Goal: Information Seeking & Learning: Learn about a topic

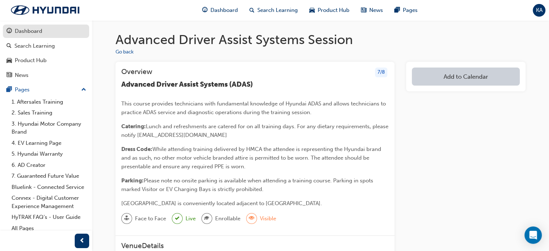
click at [28, 33] on div "Dashboard" at bounding box center [28, 31] width 27 height 8
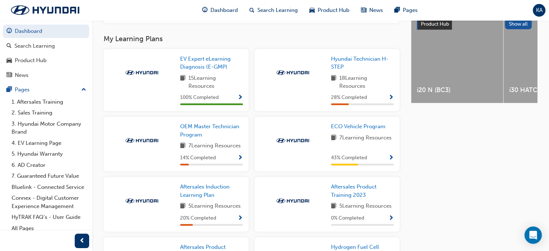
scroll to position [289, 0]
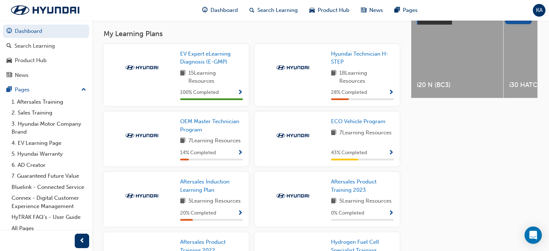
click at [391, 92] on span "Show Progress" at bounding box center [391, 93] width 5 height 7
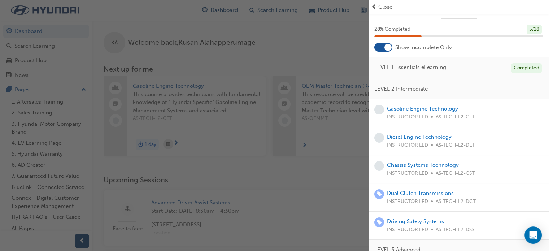
scroll to position [0, 0]
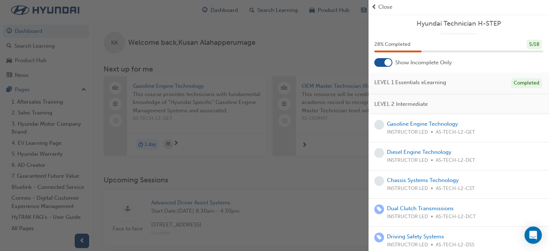
click at [305, 43] on div "button" at bounding box center [184, 125] width 369 height 251
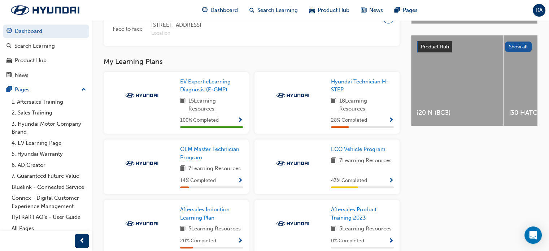
scroll to position [289, 0]
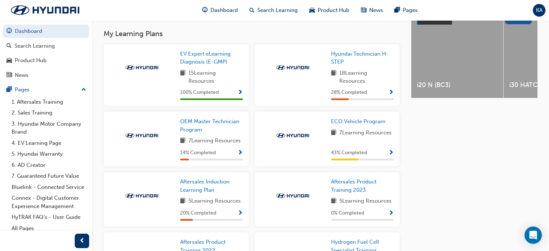
click at [239, 154] on span "Show Progress" at bounding box center [240, 153] width 5 height 7
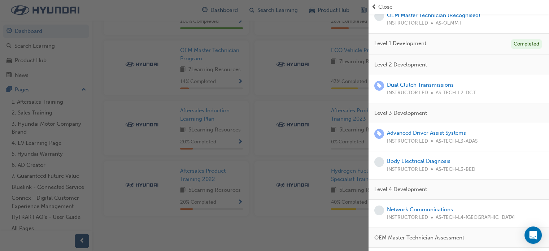
scroll to position [75, 0]
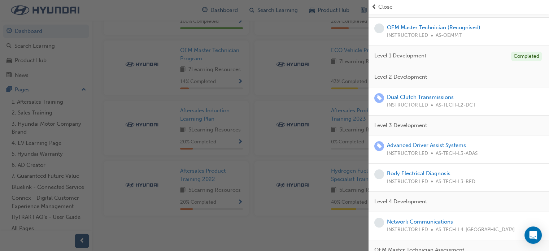
click at [251, 94] on div "button" at bounding box center [184, 125] width 369 height 251
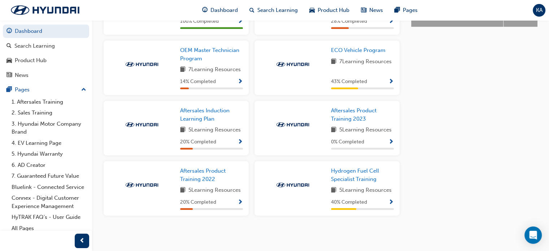
click at [240, 202] on span "Show Progress" at bounding box center [240, 202] width 5 height 7
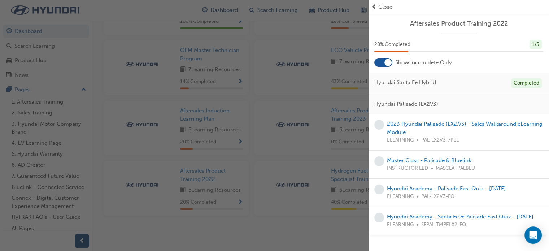
click at [263, 226] on div "button" at bounding box center [184, 125] width 369 height 251
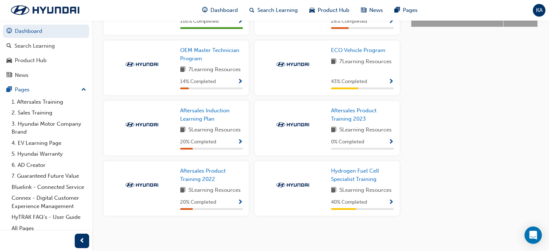
click at [241, 139] on span "Show Progress" at bounding box center [240, 142] width 5 height 7
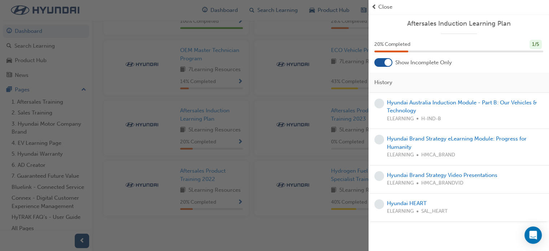
click at [345, 229] on div "button" at bounding box center [184, 125] width 369 height 251
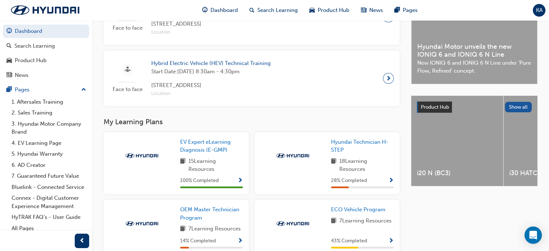
scroll to position [255, 0]
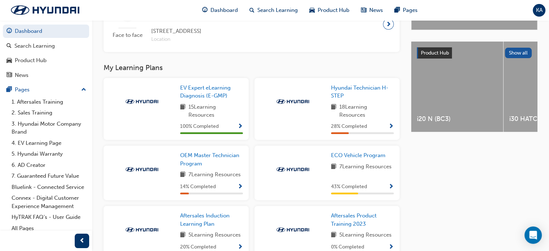
click at [393, 129] on span "Show Progress" at bounding box center [391, 127] width 5 height 7
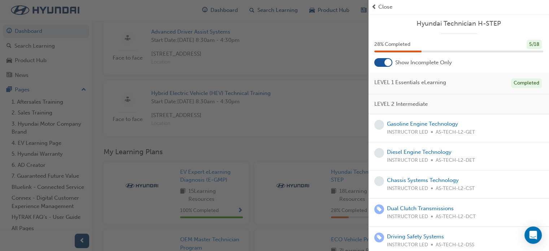
scroll to position [147, 0]
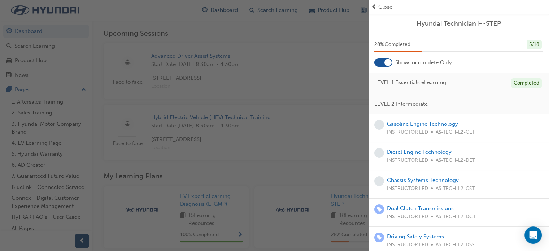
click at [413, 84] on span "LEVEL 1 Essentials eLearning" at bounding box center [411, 82] width 72 height 8
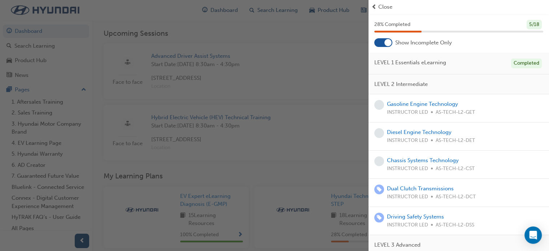
scroll to position [36, 0]
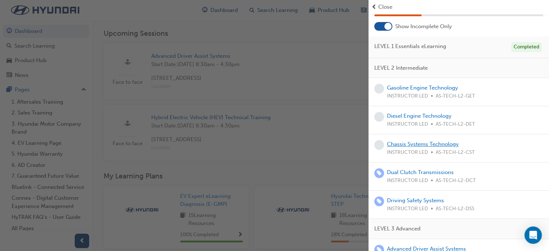
click at [407, 145] on link "Chassis Systems Technology" at bounding box center [423, 144] width 72 height 7
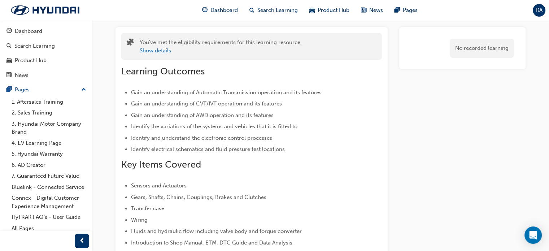
scroll to position [72, 0]
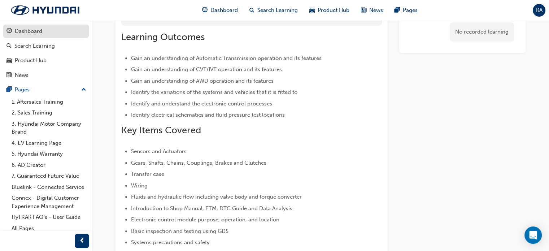
click at [37, 31] on div "Dashboard" at bounding box center [28, 31] width 27 height 8
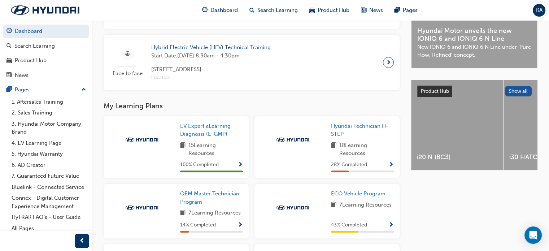
scroll to position [253, 0]
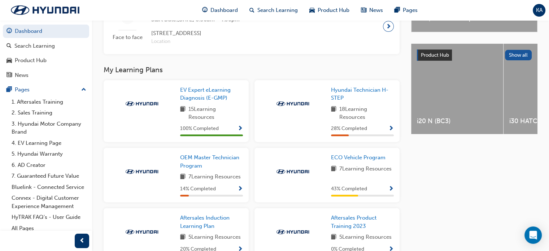
click at [389, 132] on span "Show Progress" at bounding box center [391, 129] width 5 height 7
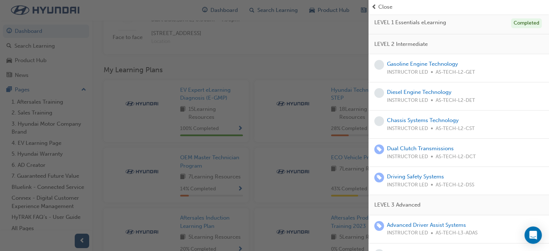
scroll to position [72, 0]
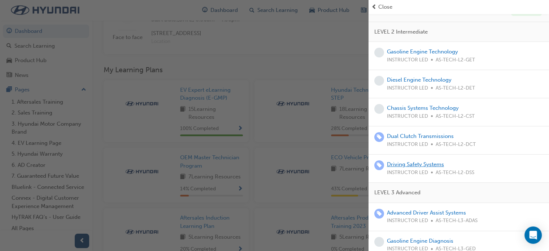
click at [406, 164] on link "Driving Safety Systems" at bounding box center [415, 164] width 57 height 7
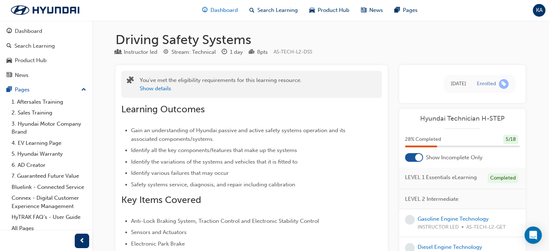
click at [209, 8] on div "Dashboard" at bounding box center [219, 10] width 47 height 15
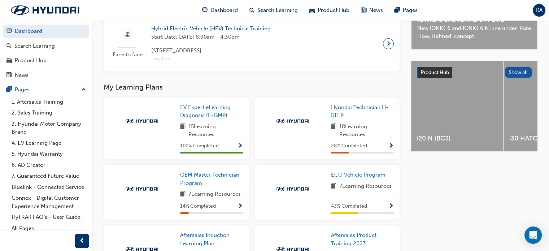
scroll to position [253, 0]
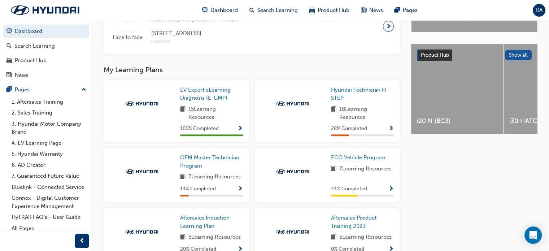
click at [390, 131] on span "Show Progress" at bounding box center [391, 129] width 5 height 7
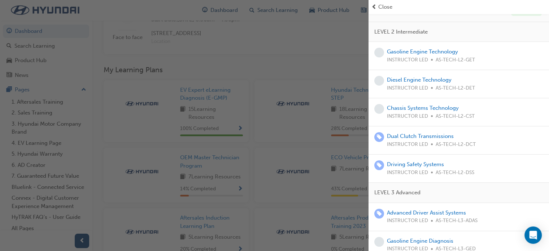
scroll to position [108, 0]
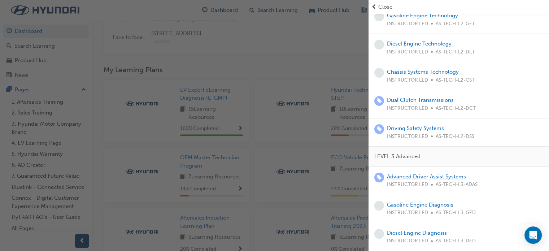
click at [433, 177] on link "Advanced Driver Assist Systems" at bounding box center [426, 176] width 79 height 7
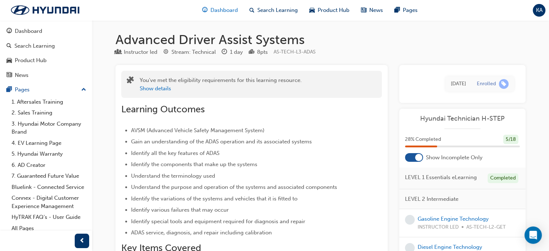
click at [232, 9] on span "Dashboard" at bounding box center [224, 10] width 27 height 8
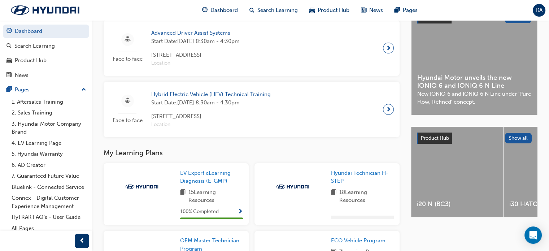
scroll to position [314, 0]
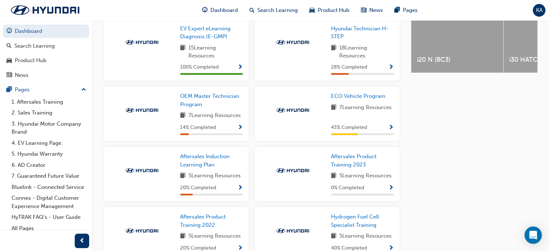
click at [391, 67] on span "Show Progress" at bounding box center [391, 67] width 5 height 7
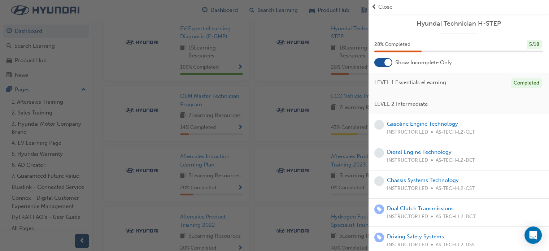
click at [381, 63] on div at bounding box center [384, 62] width 18 height 9
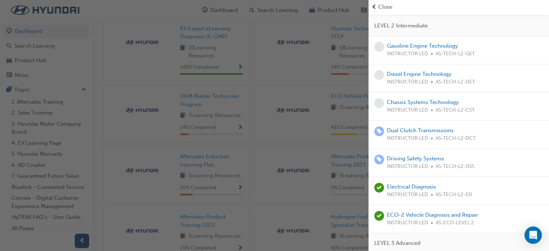
scroll to position [217, 0]
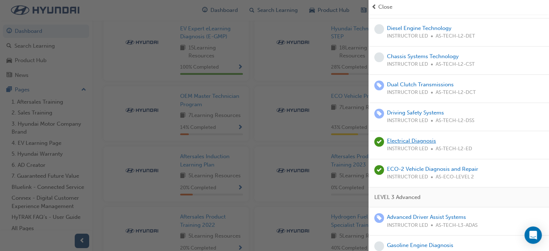
click at [422, 143] on link "Electrical Diagnosis" at bounding box center [411, 141] width 49 height 7
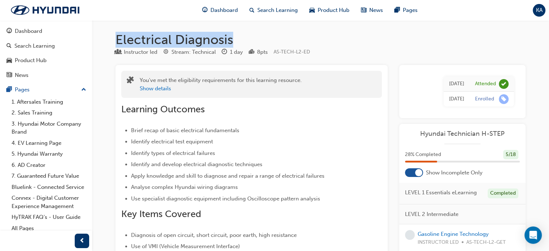
drag, startPoint x: 116, startPoint y: 40, endPoint x: 237, endPoint y: 43, distance: 121.0
click at [237, 43] on h1 "Electrical Diagnosis" at bounding box center [321, 40] width 410 height 16
copy h1 "Electrical Diagnosis"
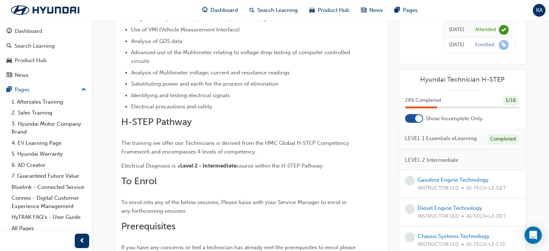
click at [412, 118] on div at bounding box center [414, 118] width 18 height 9
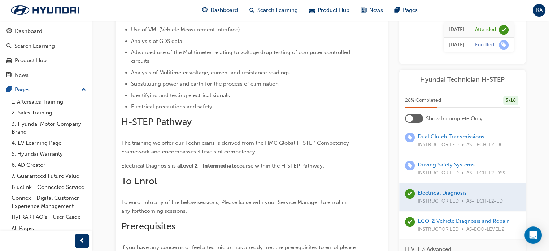
scroll to position [253, 0]
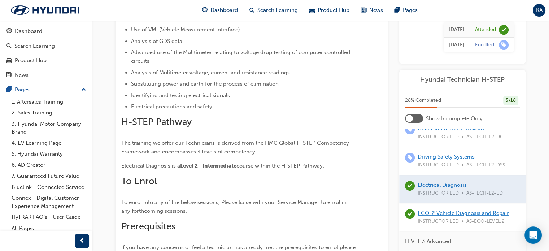
click at [476, 211] on link "ECO-2 Vehicle Diagnosis and Repair" at bounding box center [463, 213] width 91 height 7
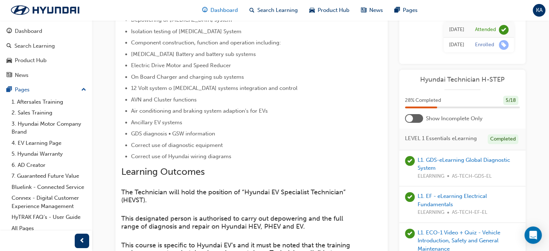
click at [221, 13] on span "Dashboard" at bounding box center [224, 10] width 27 height 8
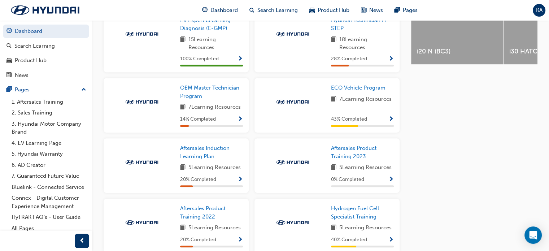
scroll to position [289, 0]
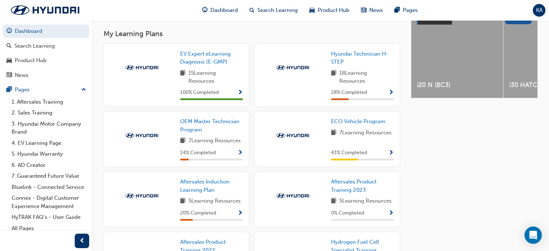
click at [238, 93] on span "Show Progress" at bounding box center [240, 93] width 5 height 7
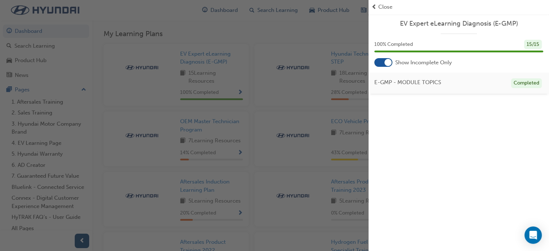
click at [287, 33] on div "button" at bounding box center [184, 125] width 369 height 251
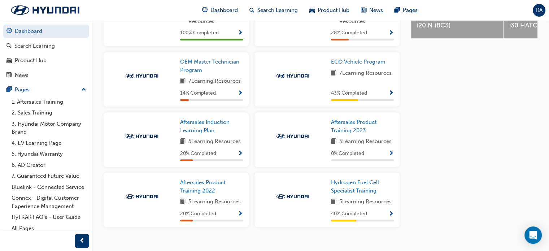
scroll to position [361, 0]
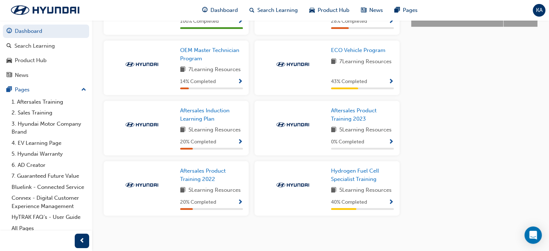
click at [391, 82] on span "Show Progress" at bounding box center [391, 82] width 5 height 7
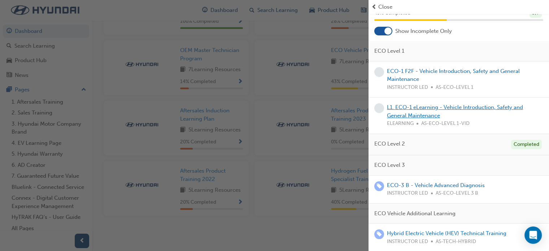
scroll to position [363, 0]
click at [431, 185] on link "ECO-3 B - Vehicle Advanced Diagnosis" at bounding box center [436, 185] width 98 height 7
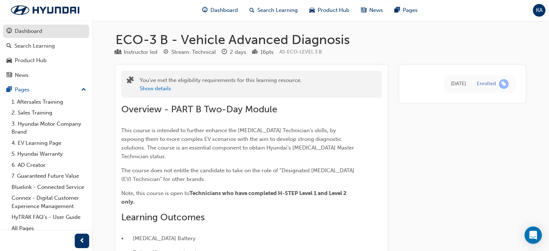
click at [30, 30] on div "Dashboard" at bounding box center [28, 31] width 27 height 8
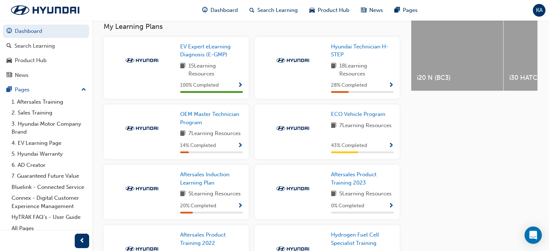
scroll to position [314, 0]
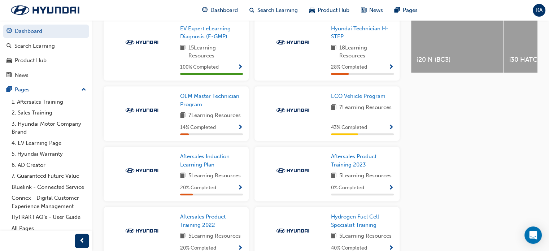
click at [391, 129] on span "Show Progress" at bounding box center [391, 128] width 5 height 7
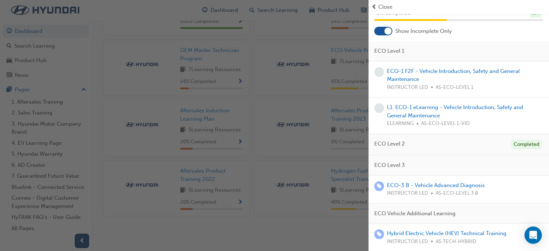
scroll to position [363, 0]
click at [131, 29] on div "button" at bounding box center [184, 125] width 369 height 251
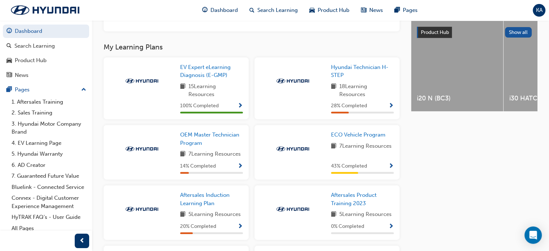
scroll to position [291, 0]
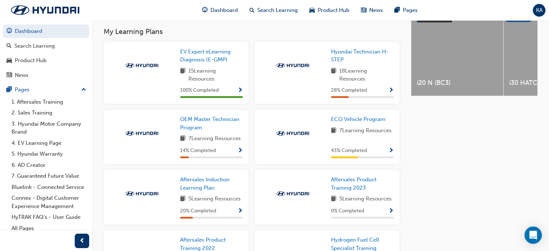
click at [378, 150] on div "43 % Completed" at bounding box center [362, 150] width 63 height 9
click at [392, 153] on span "Show Progress" at bounding box center [391, 151] width 5 height 7
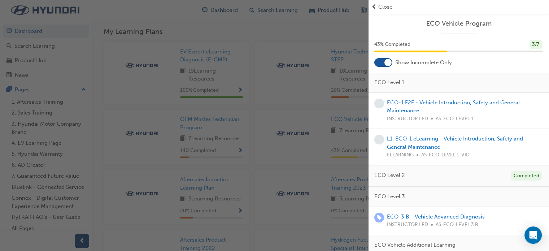
click at [435, 101] on link "ECO-1 F2F - Vehicle Introduction, Safety and General Maintenance" at bounding box center [453, 106] width 133 height 15
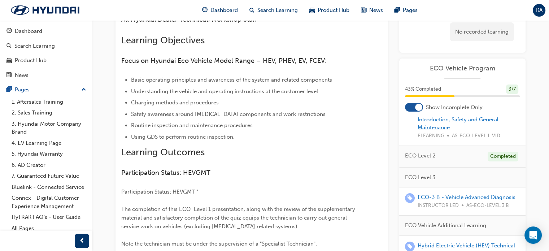
scroll to position [36, 0]
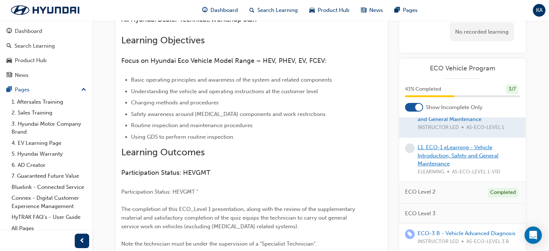
click at [439, 158] on link "L1. ECO-1 eLearning - Vehicle Introduction, Safety and General Maintenance" at bounding box center [458, 155] width 81 height 23
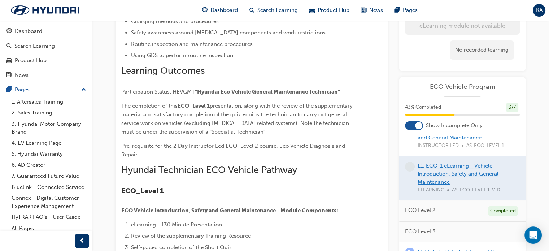
scroll to position [160, 0]
click at [434, 173] on div at bounding box center [462, 178] width 126 height 44
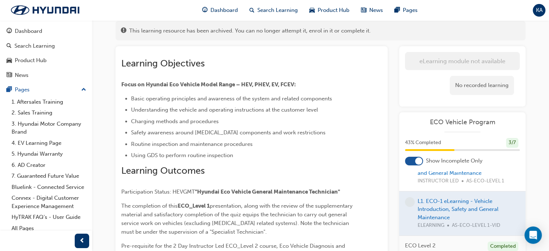
scroll to position [0, 0]
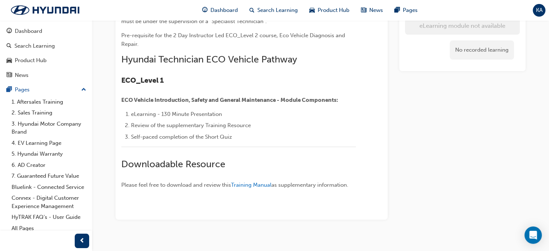
scroll to position [280, 0]
